Goal: Task Accomplishment & Management: Manage account settings

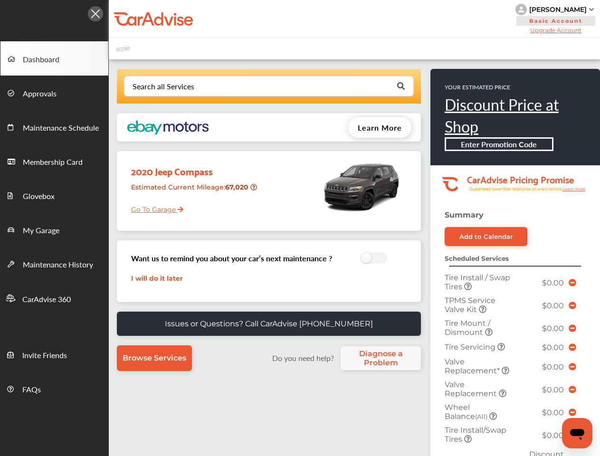
click at [300, 228] on div "2020 Jeep Compass Estimated Current Mileage : 67,020 Go To Garage" at bounding box center [269, 191] width 304 height 80
click at [54, 11] on div at bounding box center [54, 11] width 109 height 22
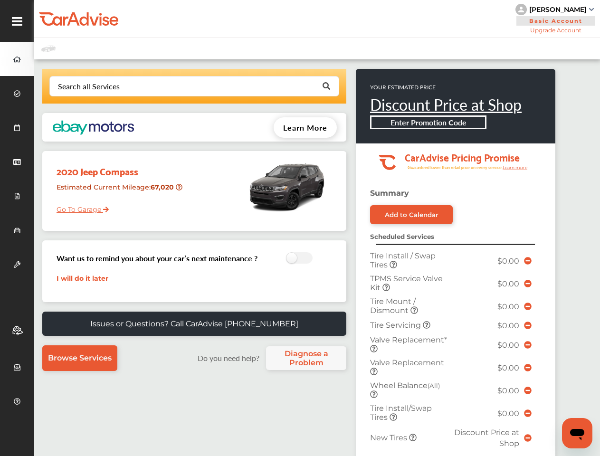
click at [352, 19] on div "[PERSON_NAME] Basic Account Upgrade Account My Account Membership Card Sign Out" at bounding box center [316, 19] width 565 height 38
click at [555, 9] on div "[PERSON_NAME]" at bounding box center [557, 9] width 57 height 9
click at [0, 0] on div at bounding box center [0, 0] width 0 height 0
click at [268, 86] on input "text" at bounding box center [191, 85] width 283 height 19
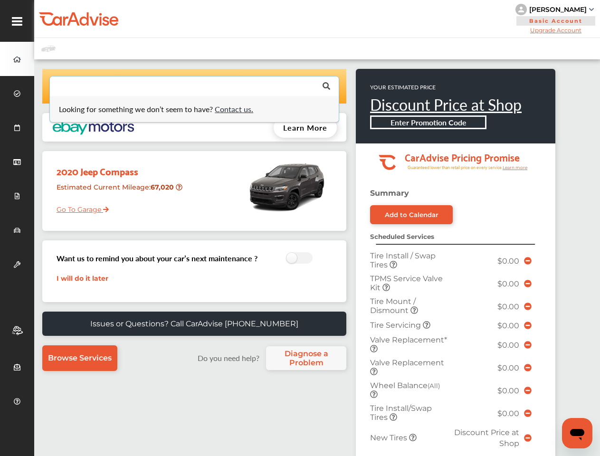
click at [400, 86] on p "YOUR ESTIMATED PRICE" at bounding box center [445, 87] width 151 height 8
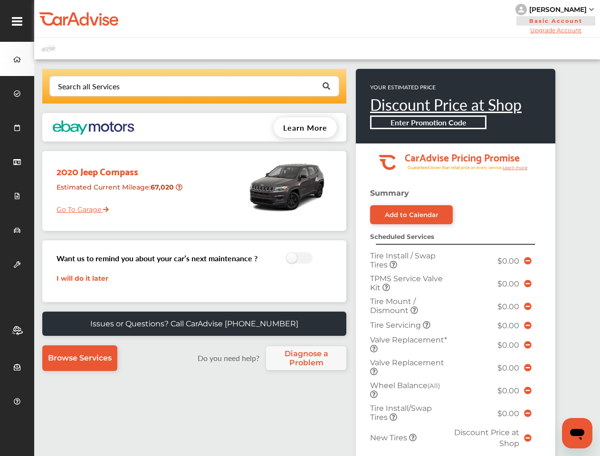
click at [379, 127] on div "Enter Promotion Code" at bounding box center [428, 122] width 116 height 14
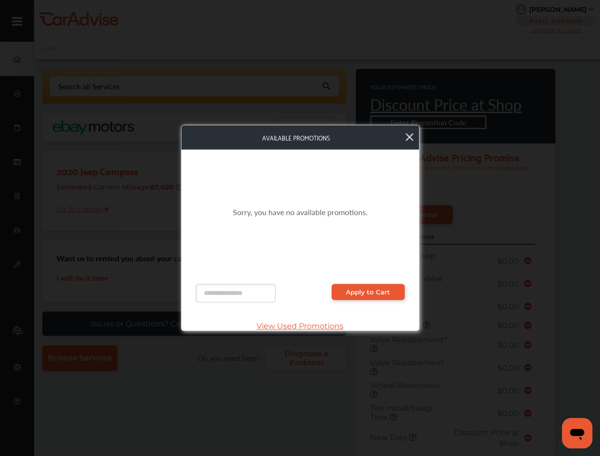
click at [254, 187] on div "Sorry, you have no available promotions." at bounding box center [300, 212] width 209 height 106
click at [371, 258] on div "Sorry, you have no available promotions." at bounding box center [300, 212] width 209 height 106
